Goal: Task Accomplishment & Management: Use online tool/utility

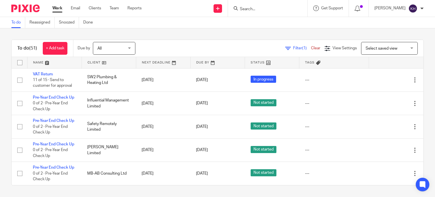
click at [206, 36] on div "To do (51) + Add task Due by All All Today Tomorrow This week Next week This mo…" at bounding box center [217, 112] width 435 height 168
click at [115, 7] on link "Team" at bounding box center [113, 8] width 9 height 6
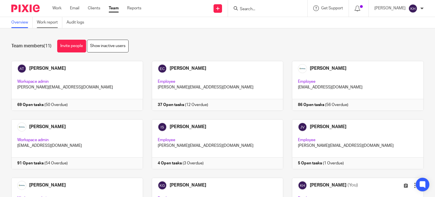
click at [45, 24] on link "Work report" at bounding box center [49, 22] width 25 height 11
click at [49, 21] on link "Work report" at bounding box center [49, 22] width 25 height 11
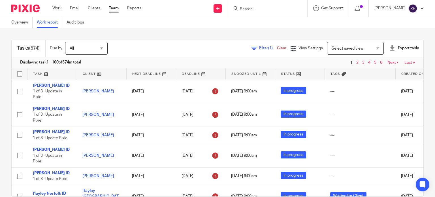
click at [259, 49] on span "Filter (1)" at bounding box center [268, 48] width 18 height 4
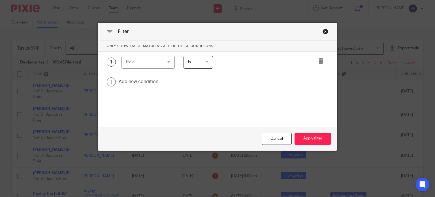
click at [144, 63] on div "Field" at bounding box center [145, 62] width 39 height 12
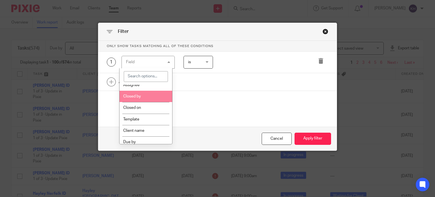
scroll to position [85, 0]
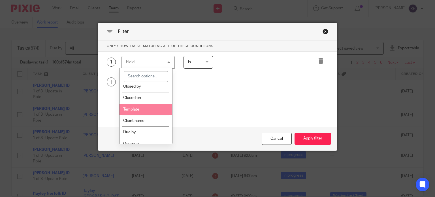
click at [143, 108] on li "Template" at bounding box center [145, 109] width 53 height 11
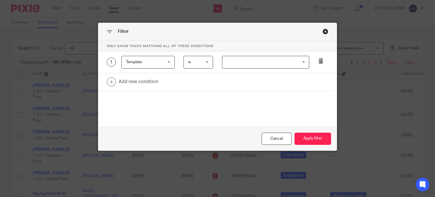
click at [266, 62] on input "Search for option" at bounding box center [264, 62] width 83 height 10
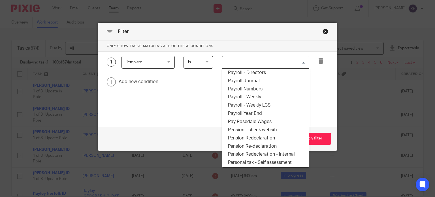
scroll to position [934, 0]
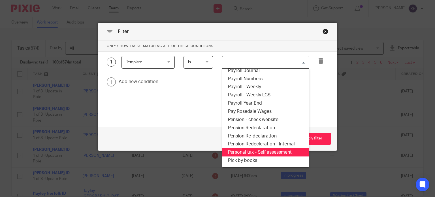
click at [274, 151] on li "Personal tax - Self assessment" at bounding box center [265, 152] width 87 height 8
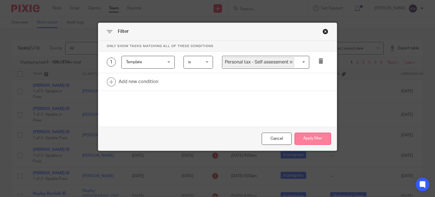
click at [317, 142] on button "Apply filter" at bounding box center [312, 138] width 36 height 12
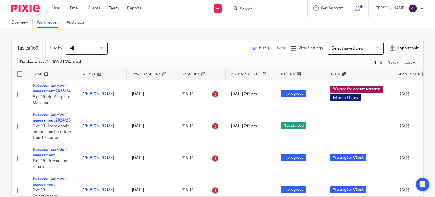
click at [190, 27] on div "Overview Work report Audit logs" at bounding box center [217, 22] width 435 height 11
click at [57, 8] on link "Work" at bounding box center [56, 8] width 9 height 6
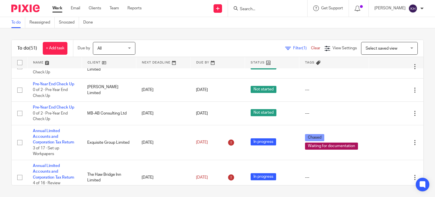
scroll to position [28, 0]
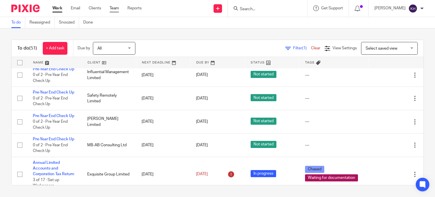
click at [113, 9] on link "Team" at bounding box center [113, 8] width 9 height 6
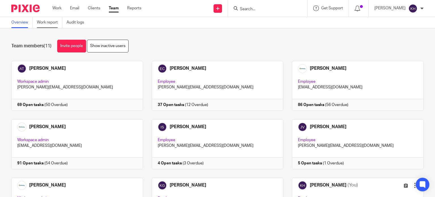
click at [40, 19] on link "Work report" at bounding box center [49, 22] width 25 height 11
click at [52, 23] on link "Work report" at bounding box center [49, 22] width 25 height 11
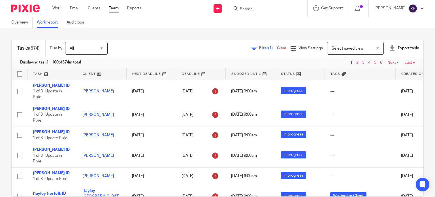
click at [252, 46] on div "Filter (1) Clear" at bounding box center [270, 48] width 39 height 6
click at [259, 48] on span "Filter (1)" at bounding box center [268, 48] width 18 height 4
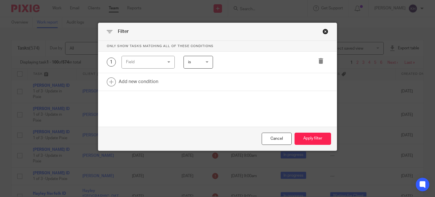
click at [164, 60] on div "Field" at bounding box center [147, 62] width 53 height 13
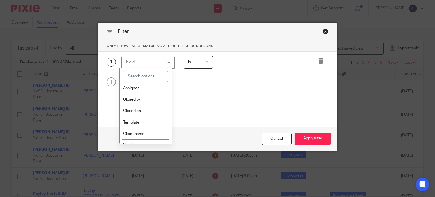
scroll to position [85, 0]
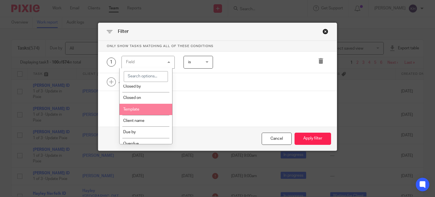
click at [150, 108] on li "Template" at bounding box center [145, 109] width 53 height 11
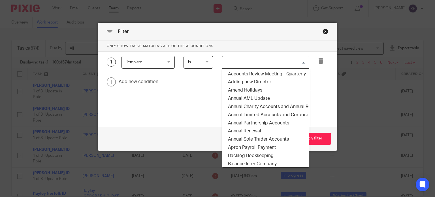
click at [266, 63] on input "Search for option" at bounding box center [264, 62] width 83 height 10
click at [278, 116] on li "Annual Limited Accounts and Corporation Tax Return" at bounding box center [265, 115] width 87 height 8
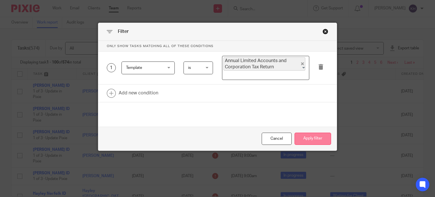
click at [312, 139] on button "Apply filter" at bounding box center [312, 138] width 36 height 12
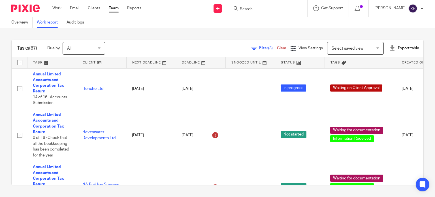
click at [194, 62] on link at bounding box center [200, 62] width 49 height 11
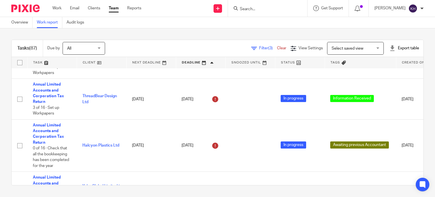
scroll to position [425, 0]
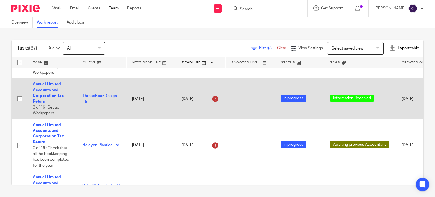
click at [268, 86] on td at bounding box center [250, 98] width 50 height 40
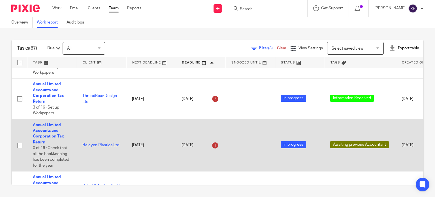
click at [81, 143] on td "Halcyon Plastics Ltd" at bounding box center [102, 145] width 50 height 52
drag, startPoint x: 82, startPoint y: 149, endPoint x: 98, endPoint y: 149, distance: 16.1
click at [98, 149] on td "Halcyon Plastics Ltd" at bounding box center [102, 145] width 50 height 52
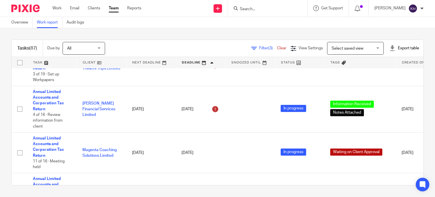
scroll to position [283, 0]
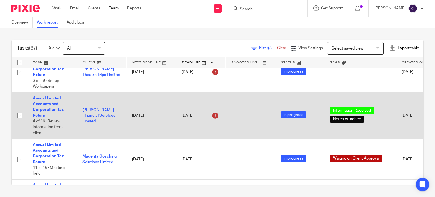
click at [239, 109] on td at bounding box center [250, 115] width 50 height 46
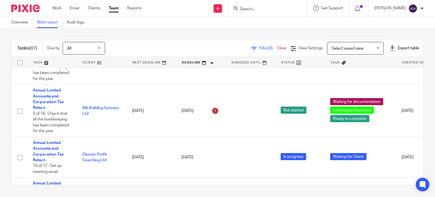
scroll to position [29, 0]
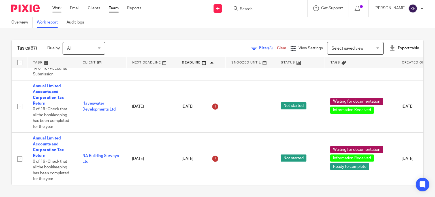
click at [56, 8] on link "Work" at bounding box center [56, 8] width 9 height 6
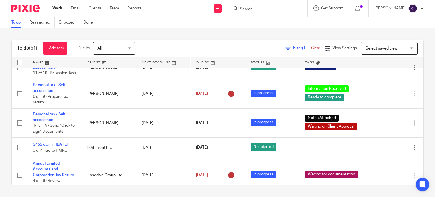
scroll to position [877, 0]
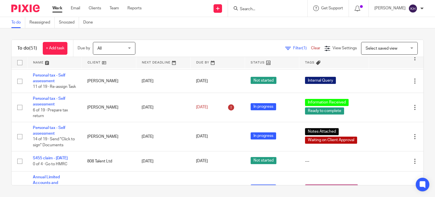
click at [275, 13] on div at bounding box center [267, 8] width 79 height 17
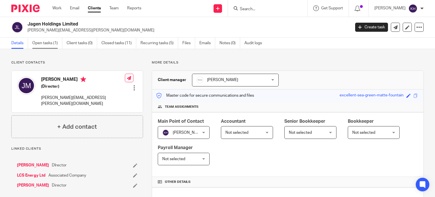
click at [40, 43] on link "Open tasks (1)" at bounding box center [47, 43] width 30 height 11
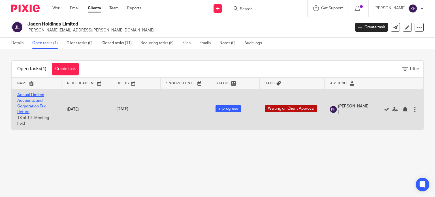
click at [31, 98] on link "Annual Limited Accounts and Corporation Tax Return" at bounding box center [31, 103] width 28 height 21
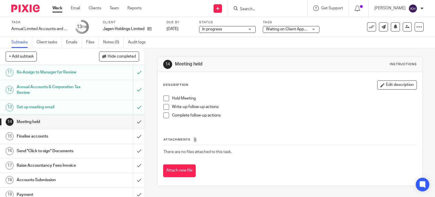
scroll to position [179, 0]
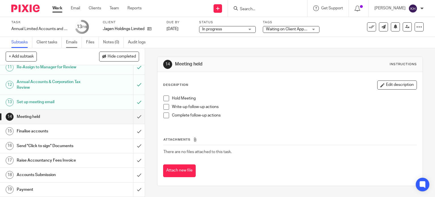
click at [71, 40] on link "Emails" at bounding box center [74, 42] width 16 height 11
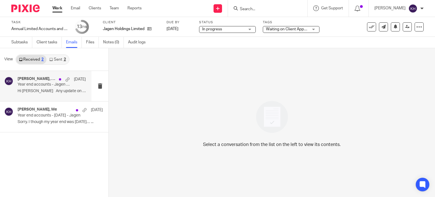
click at [48, 82] on p "Year end accounts - Jagen Holdings Ltd" at bounding box center [45, 84] width 55 height 5
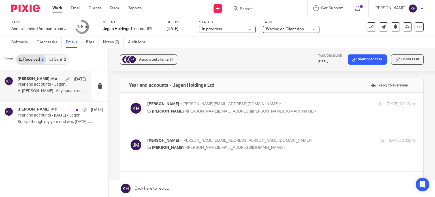
click at [59, 58] on link "Sent 2" at bounding box center [57, 59] width 22 height 9
click at [55, 83] on p "Year end accounts - Jagen Holdings Ltd" at bounding box center [45, 84] width 55 height 5
click at [22, 87] on p "Year end accounts - Jagen Holdings Ltd" at bounding box center [45, 84] width 55 height 5
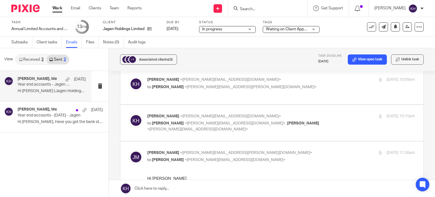
scroll to position [85, 0]
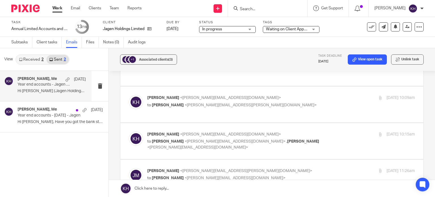
click at [209, 132] on span "<kerry@infinity-accounting.co.uk>" at bounding box center [230, 134] width 101 height 4
checkbox input "true"
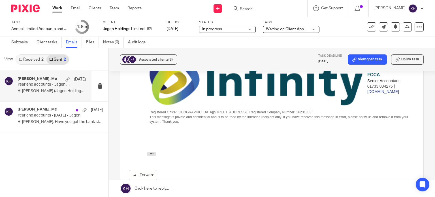
scroll to position [283, 0]
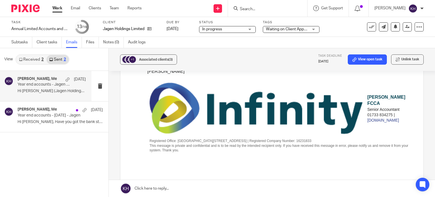
click at [38, 60] on link "Received 2" at bounding box center [31, 59] width 30 height 9
